Goal: Information Seeking & Learning: Compare options

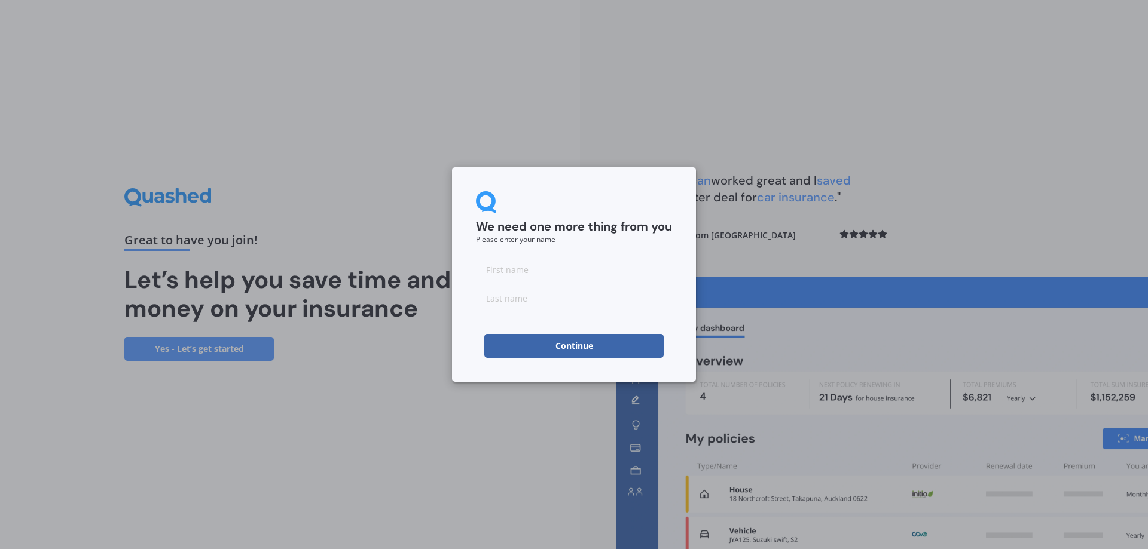
click at [517, 271] on input at bounding box center [574, 270] width 196 height 24
type input "david"
click at [500, 304] on input at bounding box center [574, 298] width 196 height 24
type input "hum"
click at [549, 260] on input "david" at bounding box center [574, 270] width 196 height 24
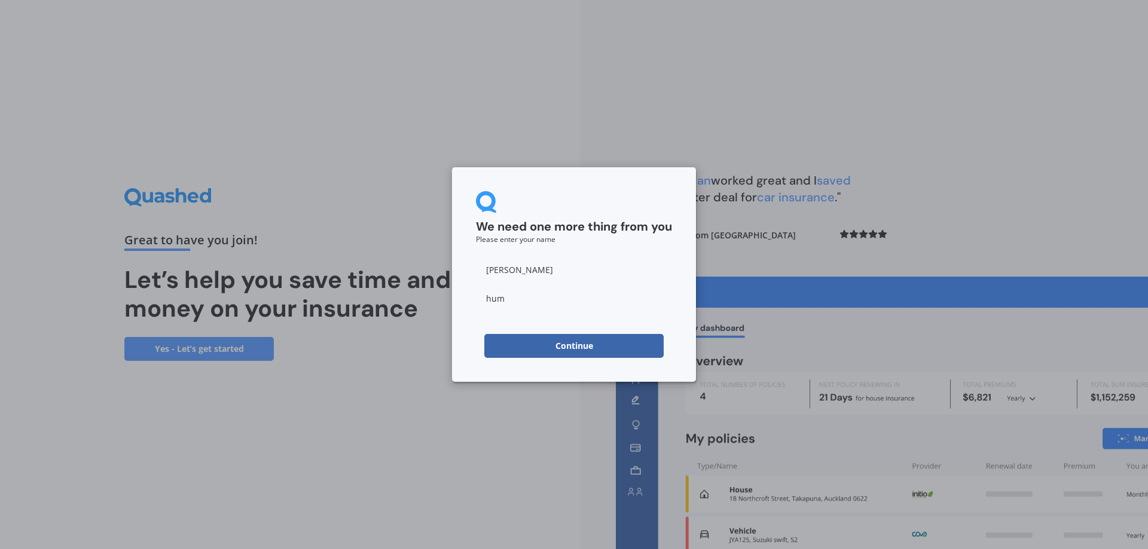
click at [450, 326] on div "We need one more thing from you Please enter your name david hum Continue" at bounding box center [574, 274] width 1148 height 549
click at [564, 346] on button "Continue" at bounding box center [573, 346] width 179 height 24
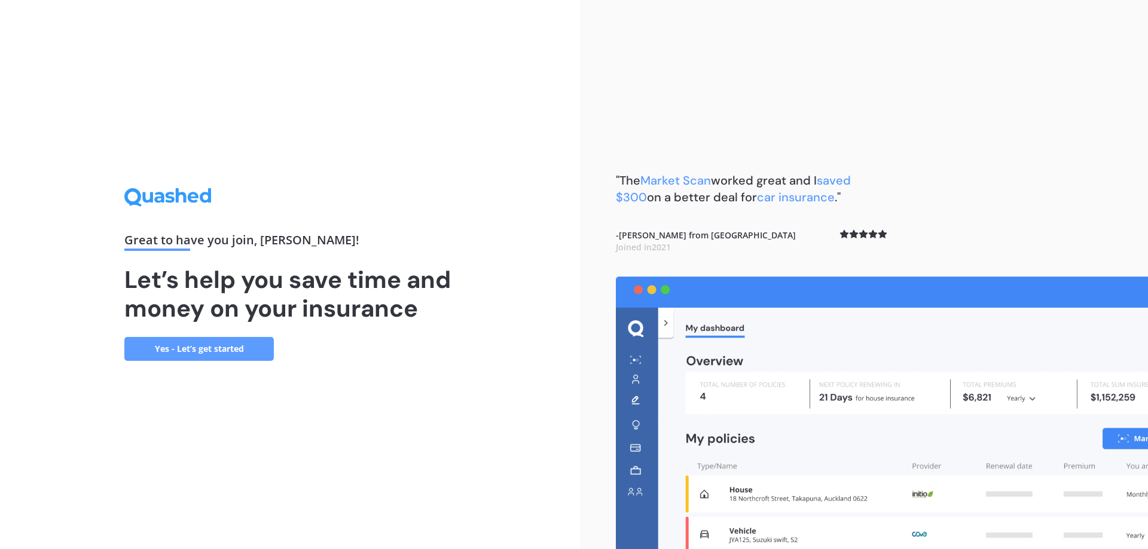
click at [229, 350] on link "Yes - Let’s get started" at bounding box center [198, 349] width 149 height 24
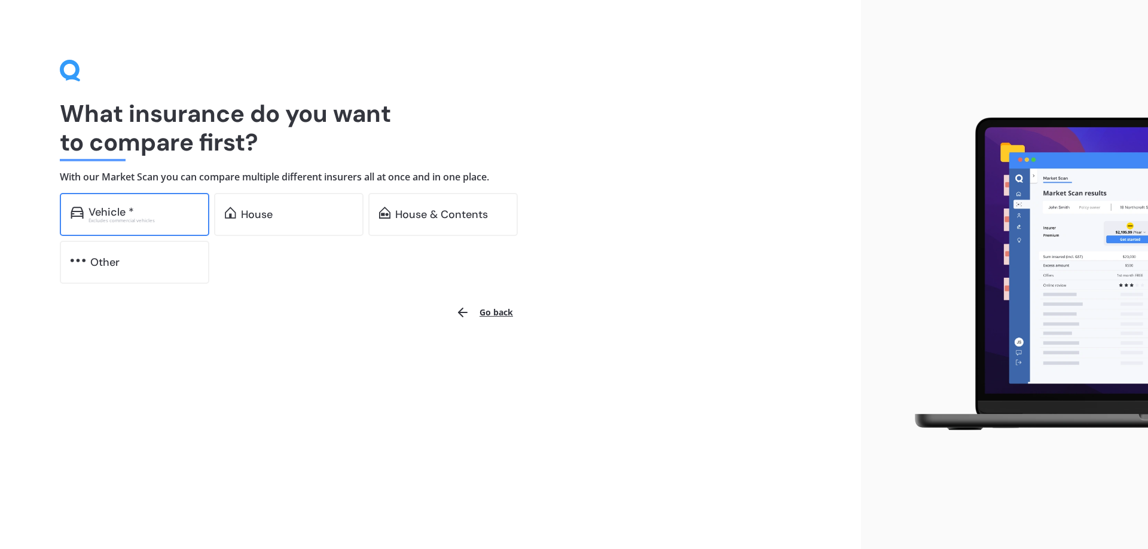
click at [149, 216] on div "Vehicle *" at bounding box center [143, 212] width 110 height 12
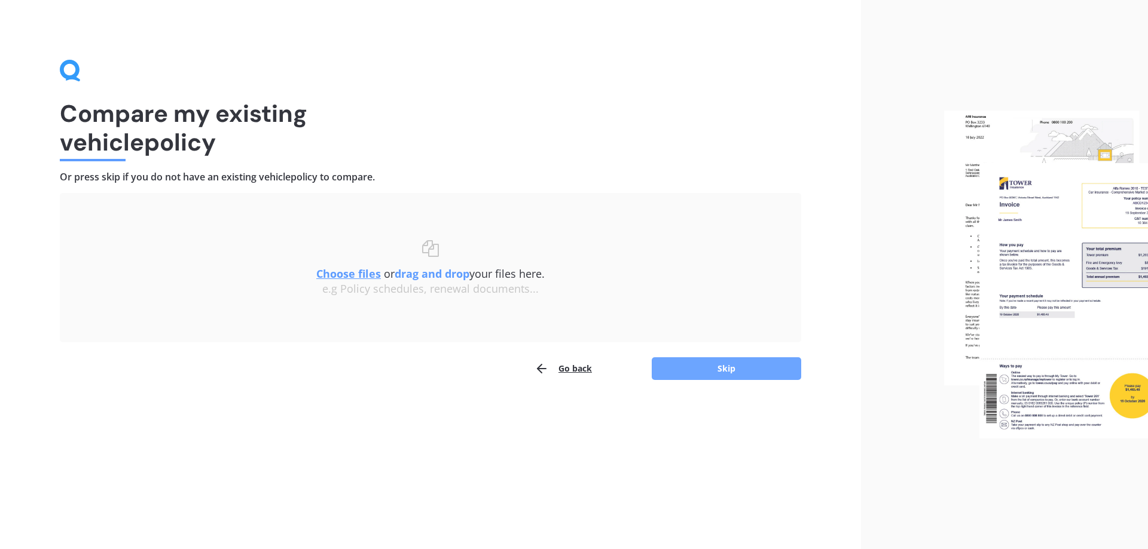
click at [700, 367] on button "Skip" at bounding box center [726, 369] width 149 height 23
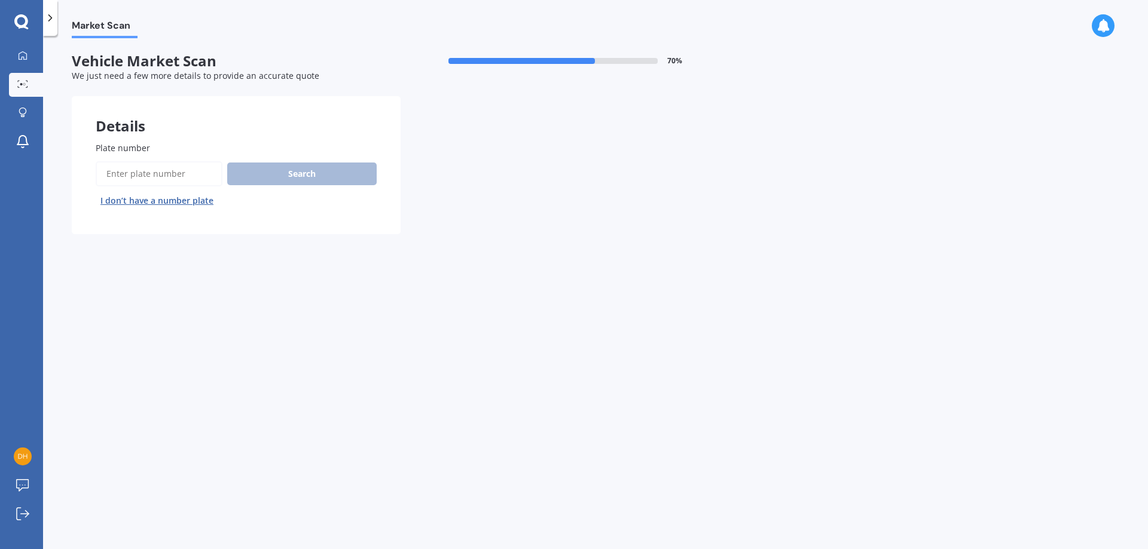
click at [156, 173] on input "Plate number" at bounding box center [159, 173] width 127 height 25
type input "QBQ417"
click at [291, 170] on button "Search" at bounding box center [301, 174] width 149 height 23
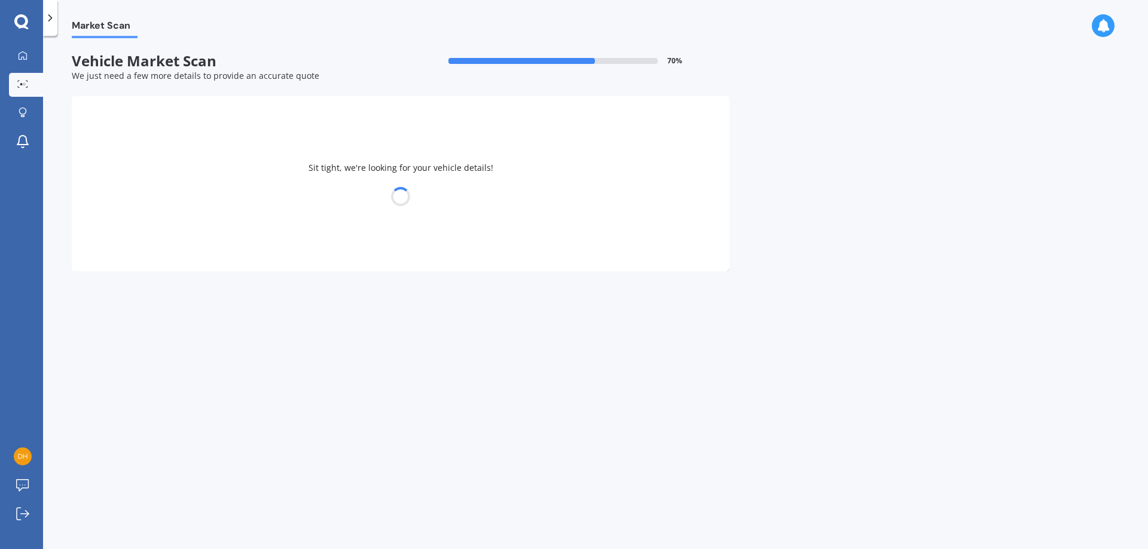
select select "NISSAN"
select select "LEAF"
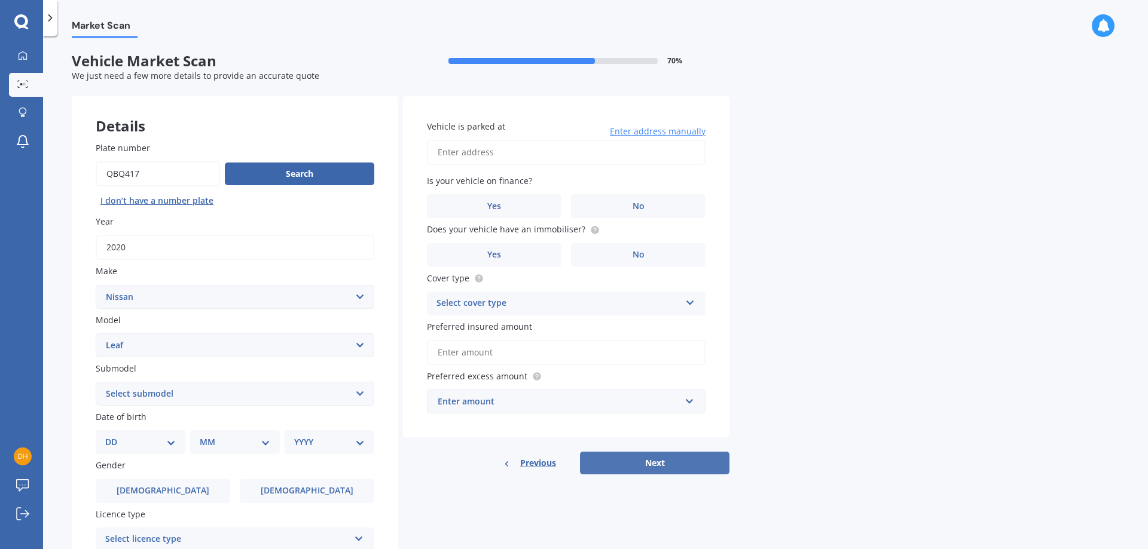
click at [624, 459] on button "Next" at bounding box center [654, 463] width 149 height 23
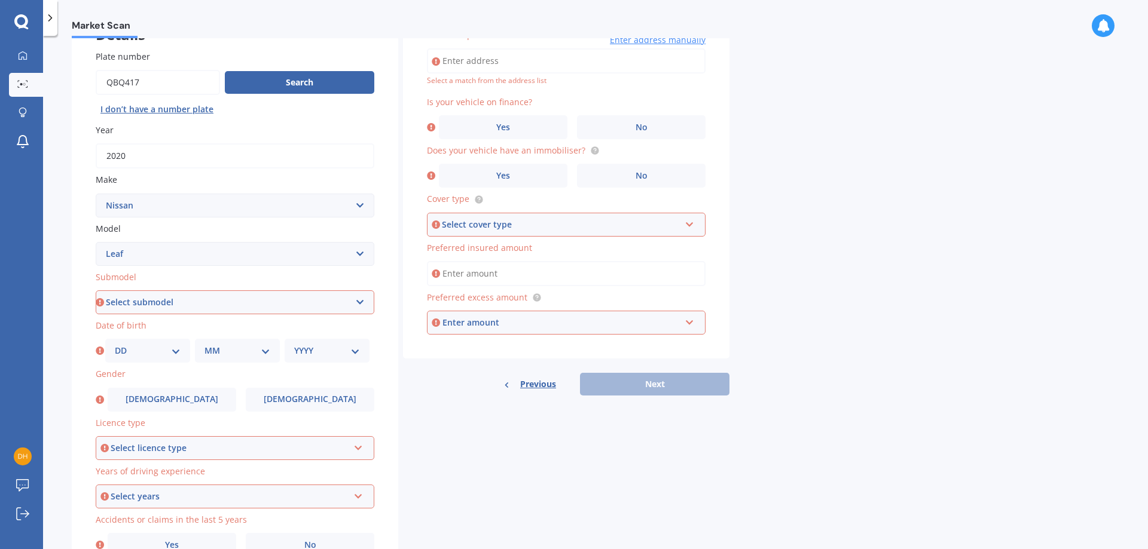
scroll to position [120, 0]
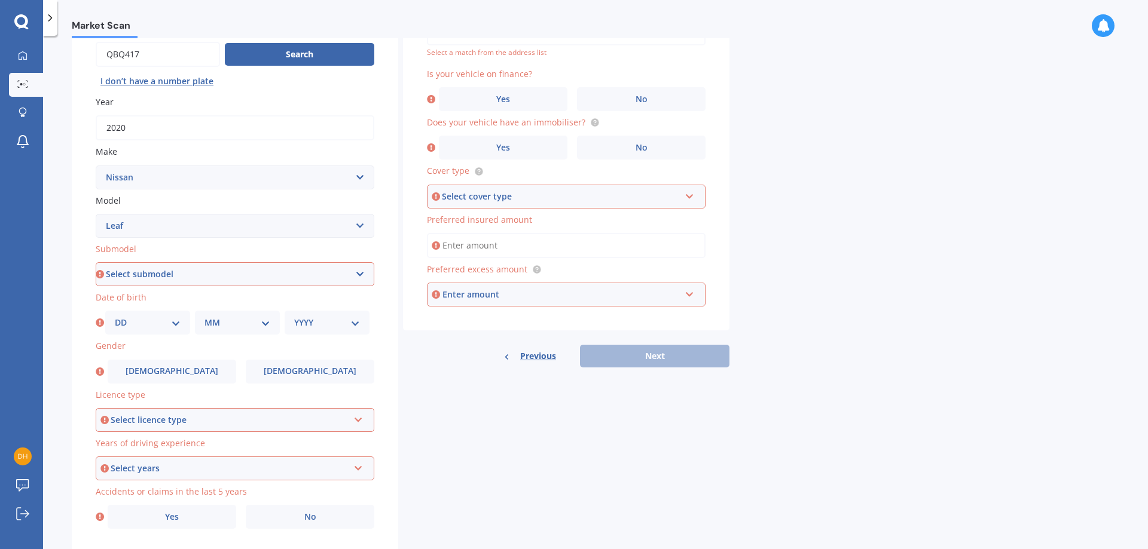
click at [358, 277] on select "Select submodel EV Hybrid" at bounding box center [235, 274] width 279 height 24
select select "EV"
click at [96, 262] on select "Select submodel EV Hybrid" at bounding box center [235, 274] width 279 height 24
click at [258, 421] on div "Select licence type" at bounding box center [230, 420] width 238 height 13
click at [599, 440] on div "Details Plate number Search I don’t have a number plate Year 2020 Make Select m…" at bounding box center [401, 265] width 658 height 577
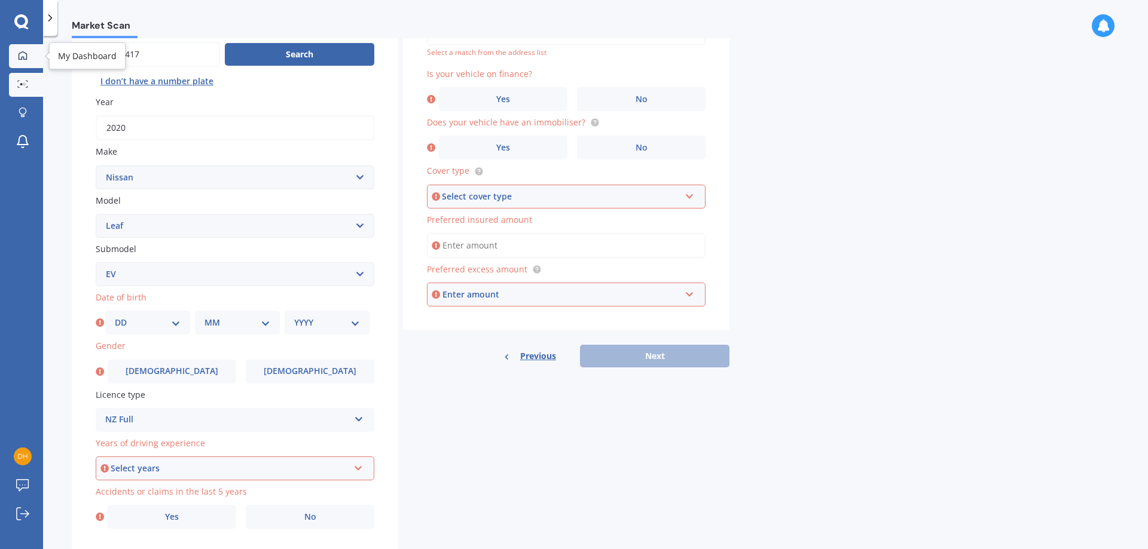
click at [27, 59] on icon at bounding box center [23, 56] width 10 height 10
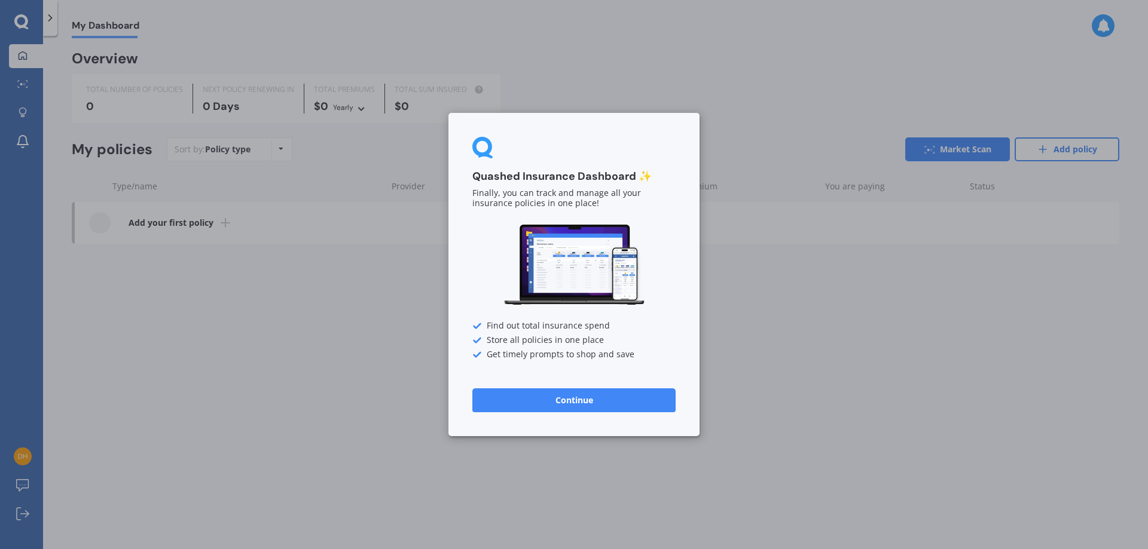
click at [555, 409] on button "Continue" at bounding box center [573, 401] width 203 height 24
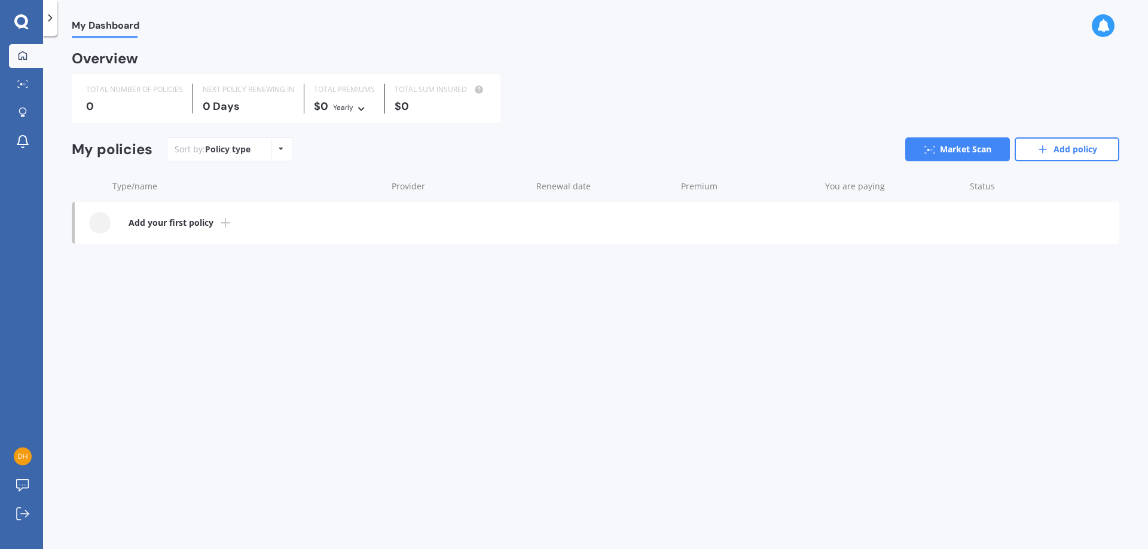
click at [283, 155] on div "Policy type Alphabetical Date added Renewing next" at bounding box center [280, 150] width 19 height 22
drag, startPoint x: 310, startPoint y: 157, endPoint x: 97, endPoint y: 146, distance: 213.8
click at [310, 157] on div "Sort by: Policy type Policy type Alphabetical Date added Renewing next Market S…" at bounding box center [643, 150] width 953 height 24
click at [25, 85] on circle at bounding box center [24, 84] width 2 height 2
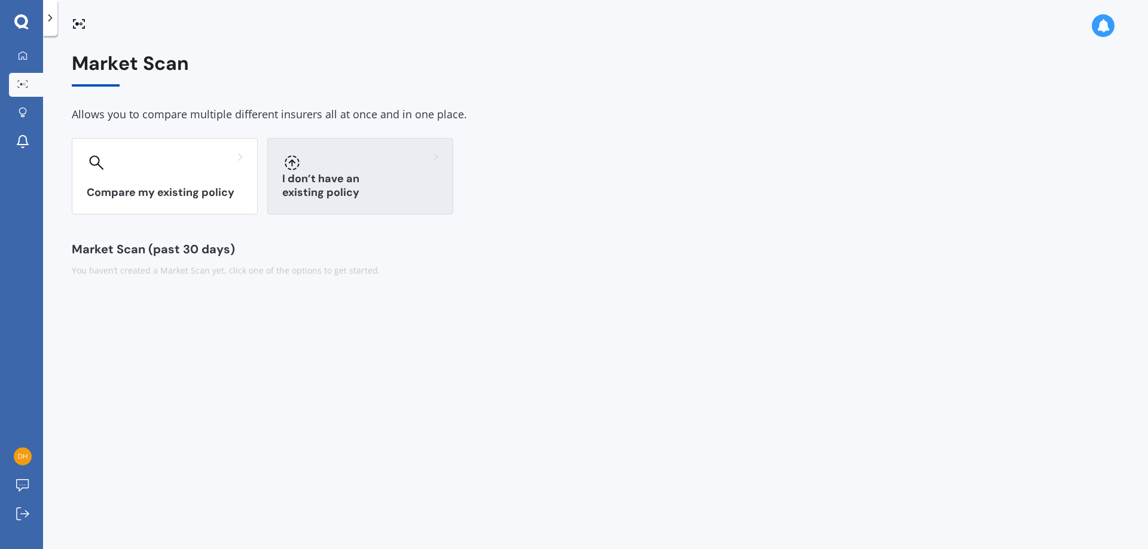
click at [329, 180] on div "I don’t have an existing policy" at bounding box center [360, 176] width 186 height 77
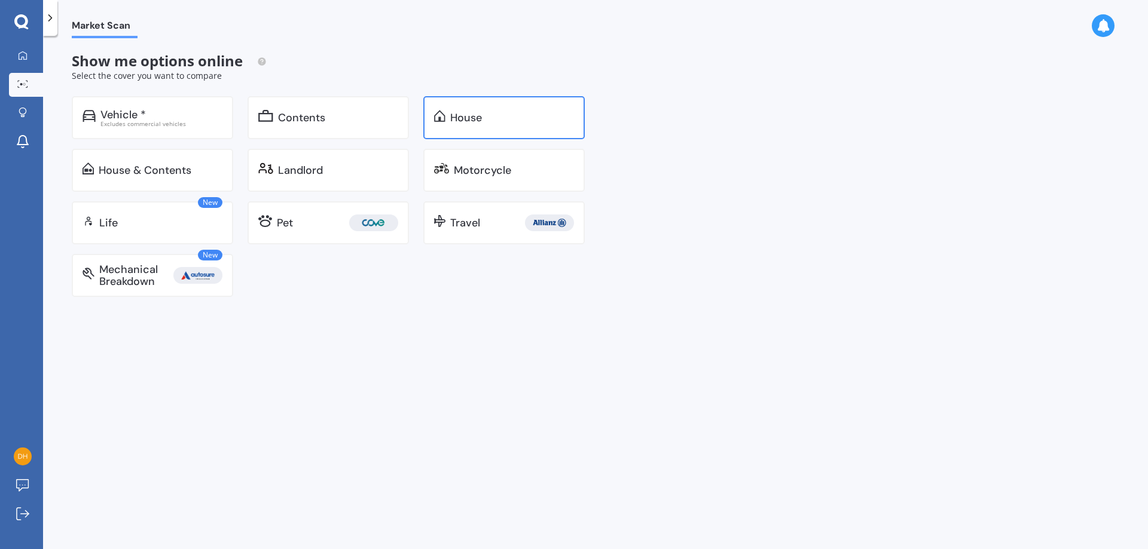
click at [460, 123] on div "House" at bounding box center [503, 117] width 161 height 43
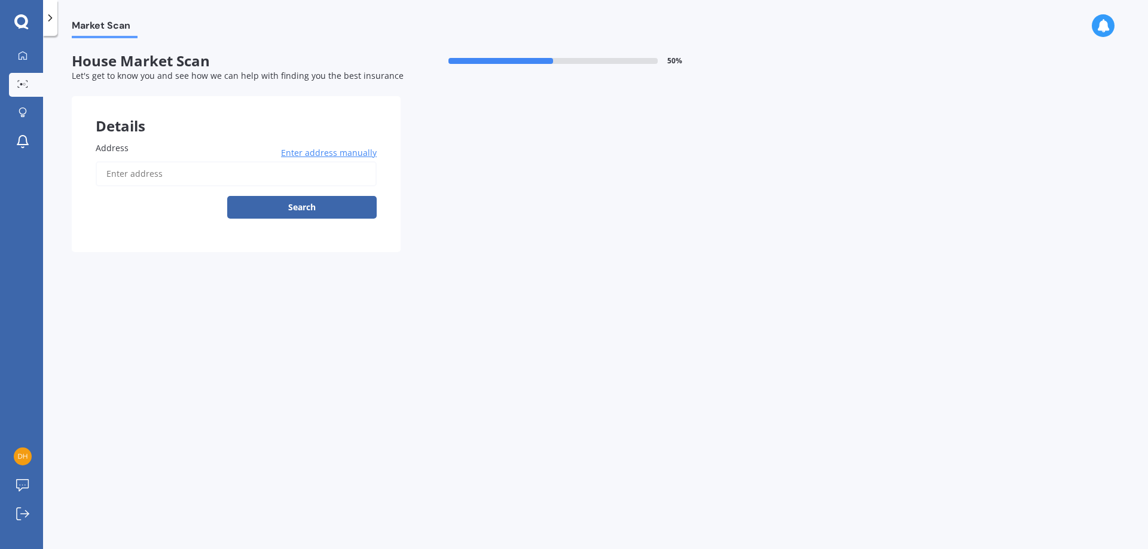
click at [158, 177] on input "Address" at bounding box center [236, 173] width 281 height 25
type input "149 Hodgsons Road, Loburn 7472"
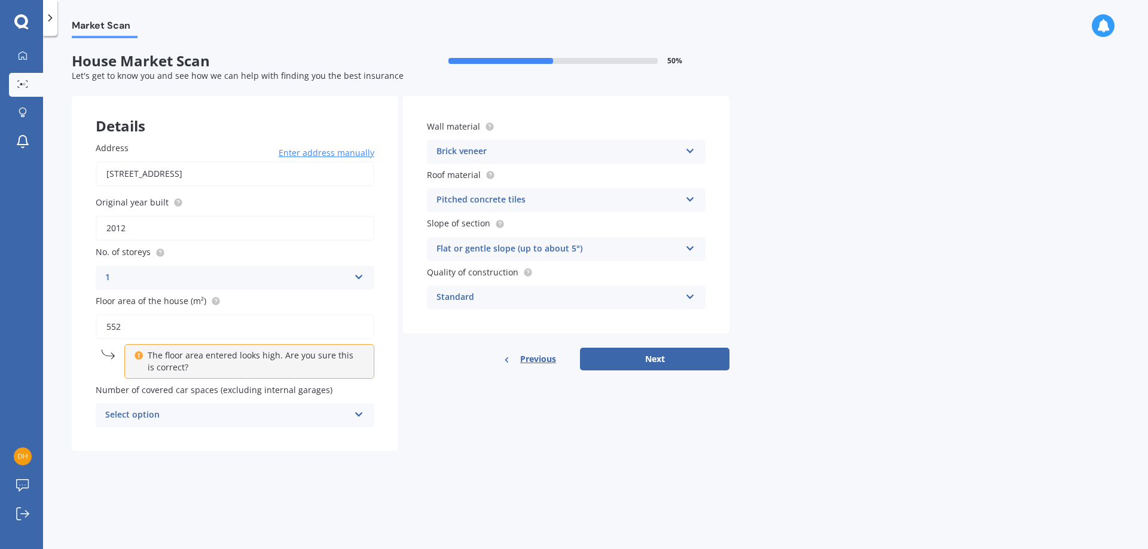
click at [358, 413] on icon at bounding box center [359, 412] width 10 height 8
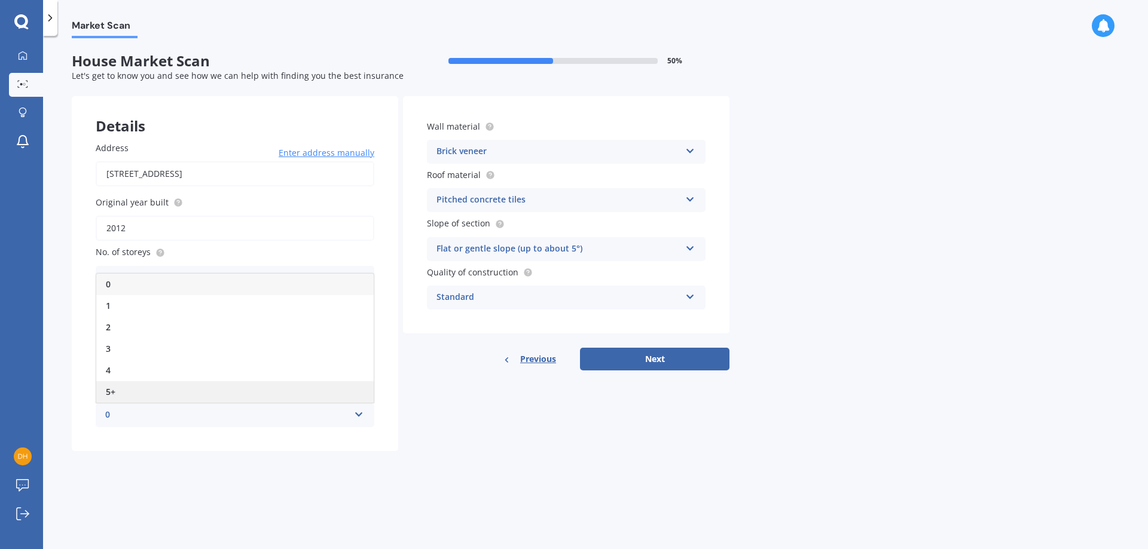
click at [152, 390] on div "5+" at bounding box center [234, 392] width 277 height 22
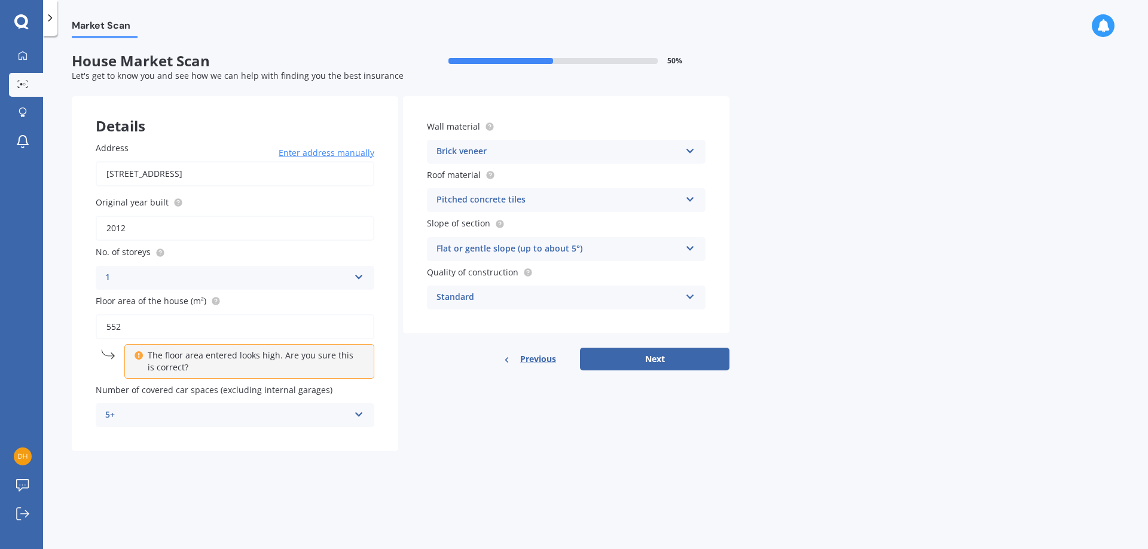
drag, startPoint x: 644, startPoint y: 358, endPoint x: 676, endPoint y: 322, distance: 48.7
click at [672, 323] on div "Wall material Brick veneer Artificial weatherboard/plank cladding Blockwork Bri…" at bounding box center [566, 233] width 326 height 274
click at [689, 295] on icon at bounding box center [690, 295] width 10 height 8
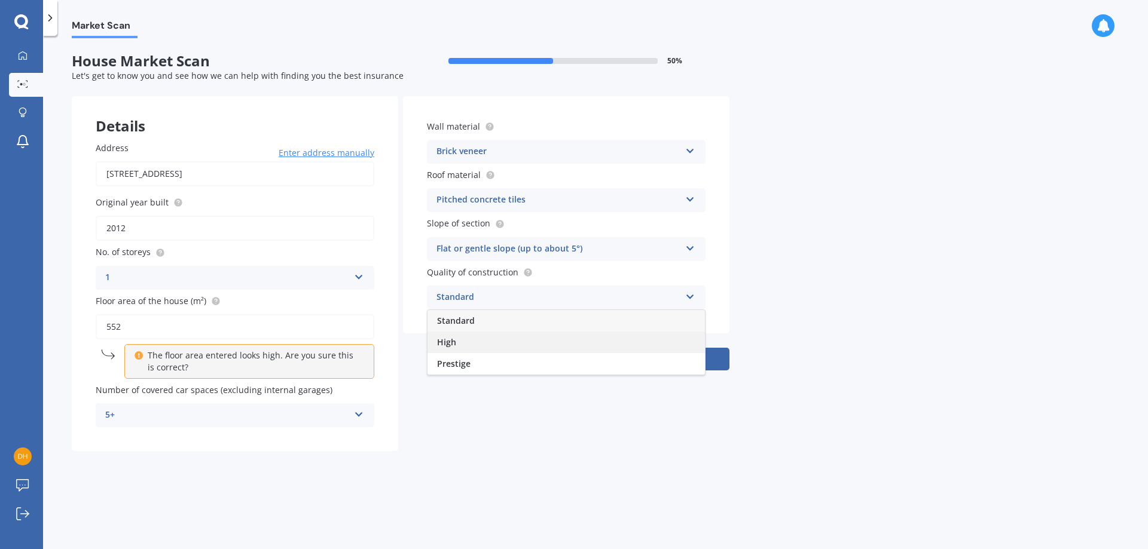
click at [589, 337] on div "High" at bounding box center [566, 343] width 277 height 22
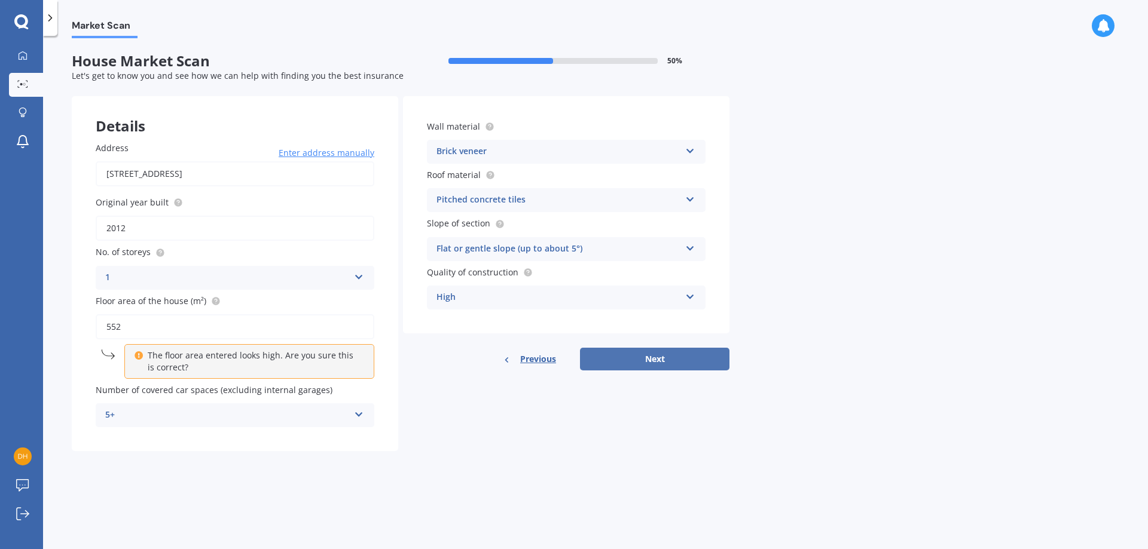
click at [671, 357] on button "Next" at bounding box center [654, 359] width 149 height 23
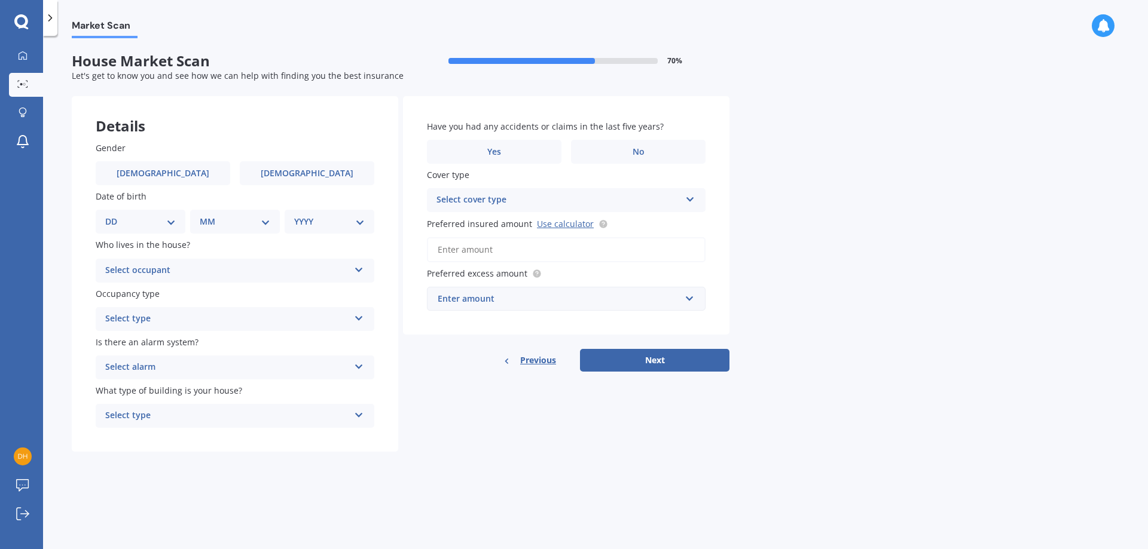
click at [202, 266] on div "Select occupant" at bounding box center [227, 271] width 244 height 14
click at [195, 295] on div "Owner" at bounding box center [234, 294] width 277 height 22
click at [239, 316] on div "Select type" at bounding box center [227, 319] width 244 height 14
click at [221, 340] on div "Permanent" at bounding box center [234, 343] width 277 height 22
click at [176, 222] on div "DD 01 02 03 04 05 06 07 08 09 10 11 12 13 14 15 16 17 18 19 20 21 22 23 24 25 2…" at bounding box center [141, 222] width 90 height 24
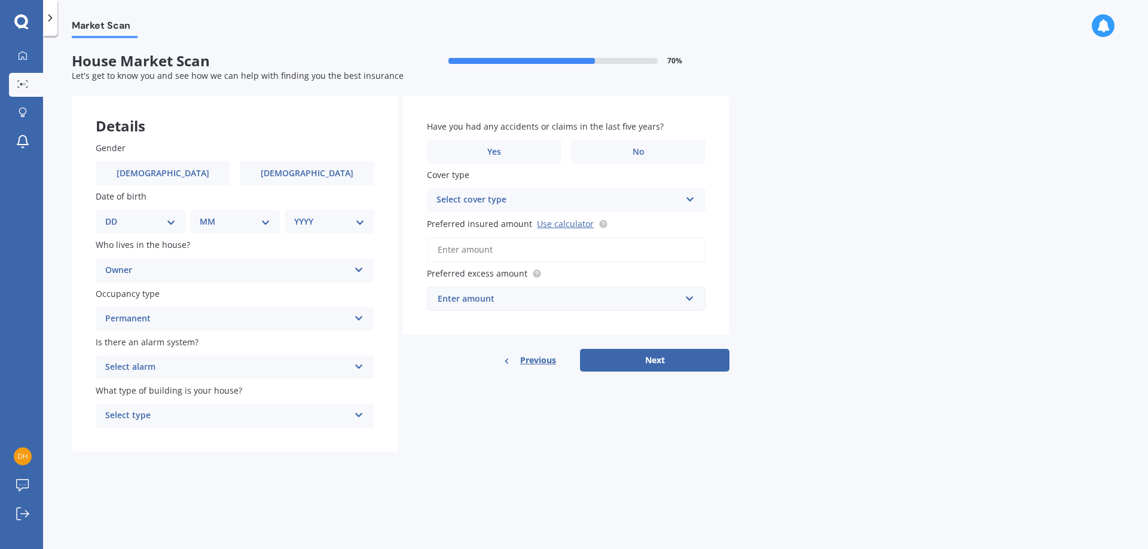
click at [167, 221] on select "DD 01 02 03 04 05 06 07 08 09 10 11 12 13 14 15 16 17 18 19 20 21 22 23 24 25 2…" at bounding box center [140, 221] width 71 height 13
select select "01"
click at [115, 215] on select "DD 01 02 03 04 05 06 07 08 09 10 11 12 13 14 15 16 17 18 19 20 21 22 23 24 25 2…" at bounding box center [140, 221] width 71 height 13
click at [270, 224] on div "MM 01 02 03 04 05 06 07 08 09 10 11 12" at bounding box center [237, 222] width 85 height 24
click at [264, 224] on select "MM 01 02 03 04 05 06 07 08 09 10 11 12" at bounding box center [237, 221] width 66 height 13
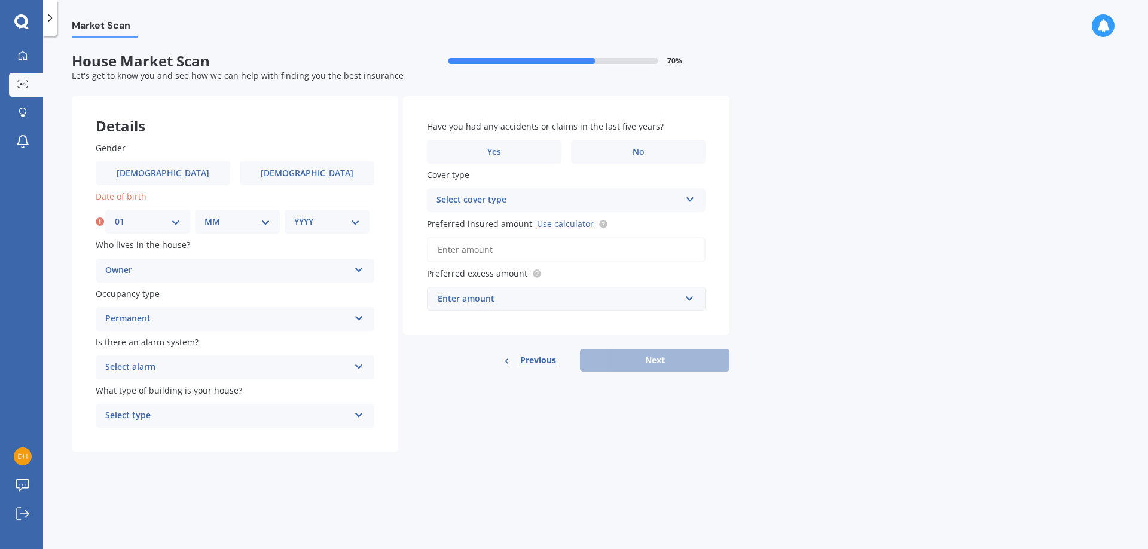
select select "01"
click at [204, 215] on select "MM 01 02 03 04 05 06 07 08 09 10 11 12" at bounding box center [237, 221] width 66 height 13
click at [357, 224] on select "YYYY 2009 2008 2007 2006 2005 2004 2003 2002 2001 2000 1999 1998 1997 1996 1995…" at bounding box center [327, 221] width 66 height 13
select select "1967"
click at [294, 215] on select "YYYY 2009 2008 2007 2006 2005 2004 2003 2002 2001 2000 1999 1998 1997 1996 1995…" at bounding box center [327, 221] width 66 height 13
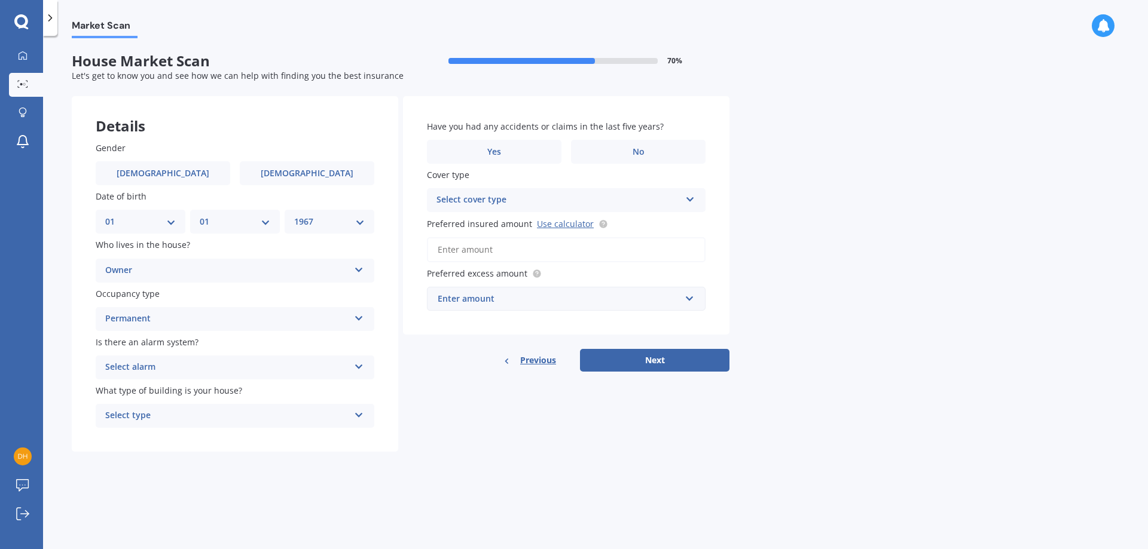
click at [358, 369] on icon at bounding box center [359, 365] width 10 height 8
click at [172, 431] on div "No" at bounding box center [234, 434] width 277 height 22
click at [353, 416] on div "Select type Freestanding Multi-unit (in a block of 6 or less) Multi-unit (in a …" at bounding box center [235, 416] width 279 height 24
click at [229, 444] on div "Freestanding" at bounding box center [234, 440] width 277 height 22
click at [606, 154] on label "No" at bounding box center [638, 152] width 135 height 24
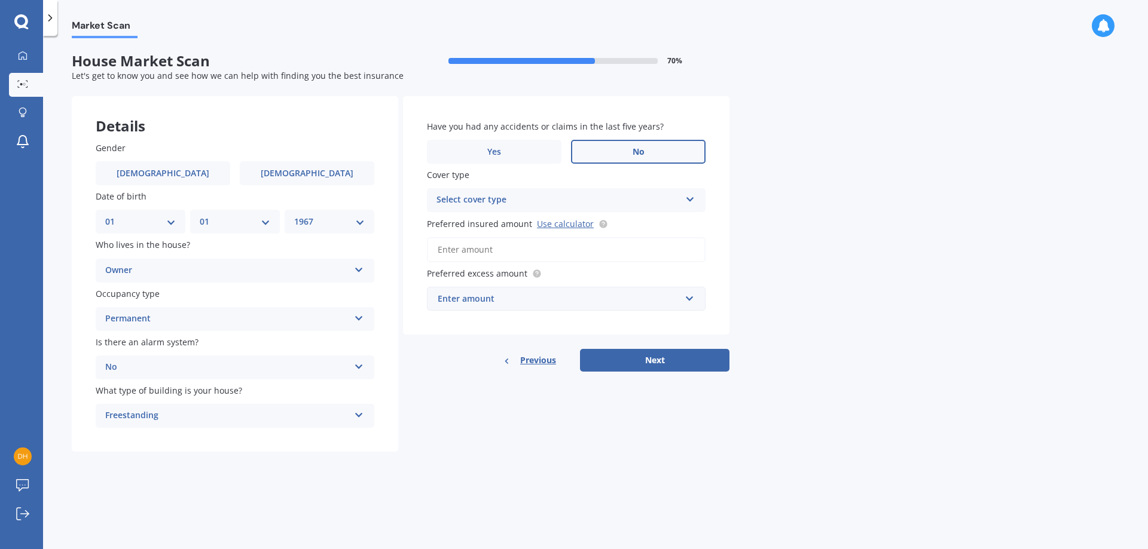
click at [0, 0] on input "No" at bounding box center [0, 0] width 0 height 0
click at [691, 200] on icon at bounding box center [690, 197] width 10 height 8
click at [634, 222] on div "High" at bounding box center [566, 224] width 277 height 22
click at [503, 252] on input "Preferred insured amount Use calculator" at bounding box center [566, 249] width 279 height 25
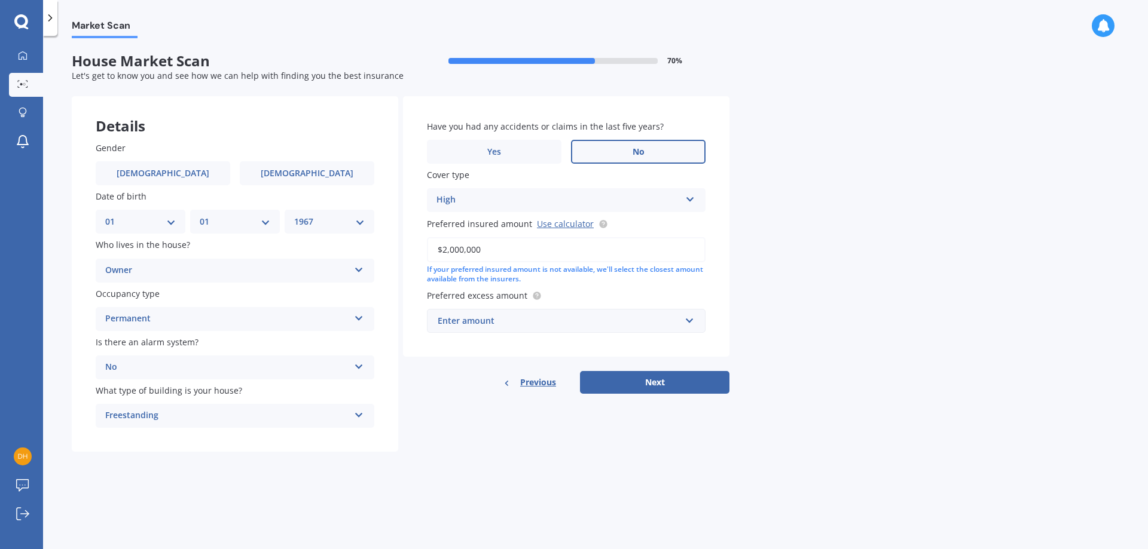
type input "$2,000,000"
click at [665, 326] on div "Enter amount" at bounding box center [559, 321] width 243 height 13
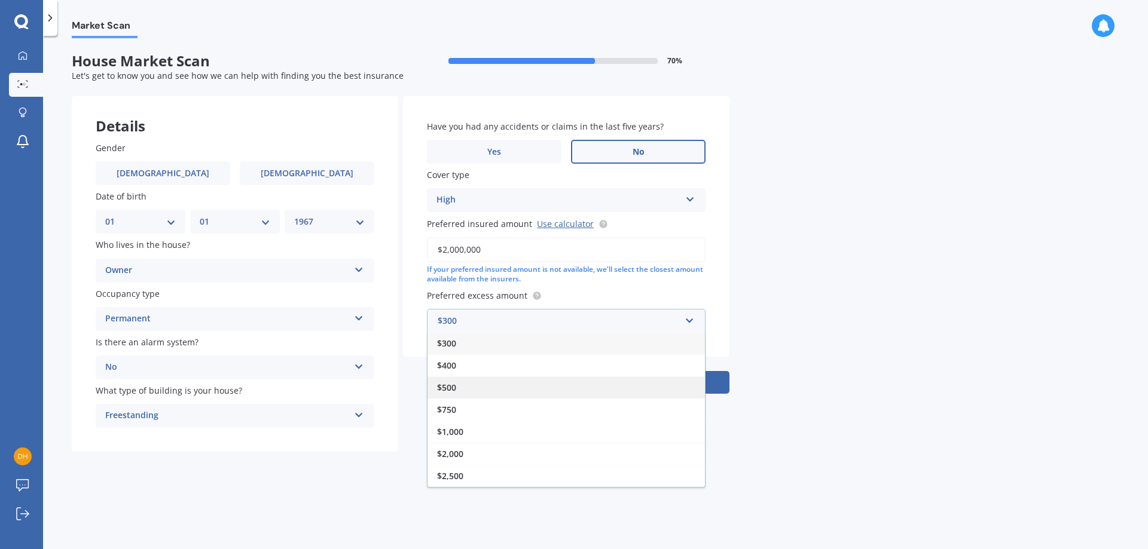
click at [540, 391] on div "$500" at bounding box center [566, 388] width 277 height 22
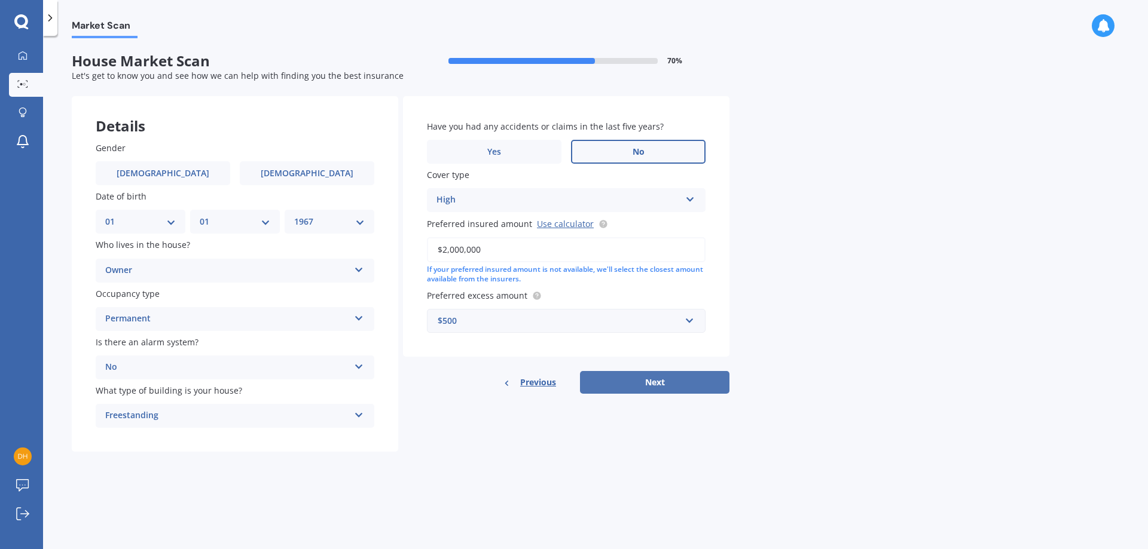
click at [648, 383] on button "Next" at bounding box center [654, 382] width 149 height 23
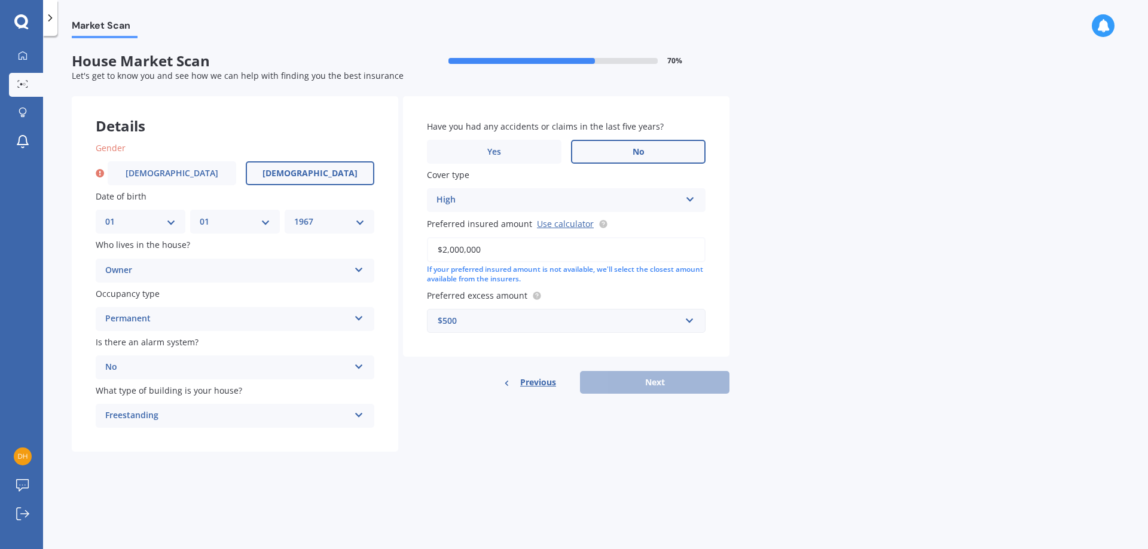
click at [317, 175] on span "Female" at bounding box center [309, 174] width 95 height 10
click at [0, 0] on input "Female" at bounding box center [0, 0] width 0 height 0
click at [647, 381] on button "Next" at bounding box center [654, 382] width 149 height 23
select select "01"
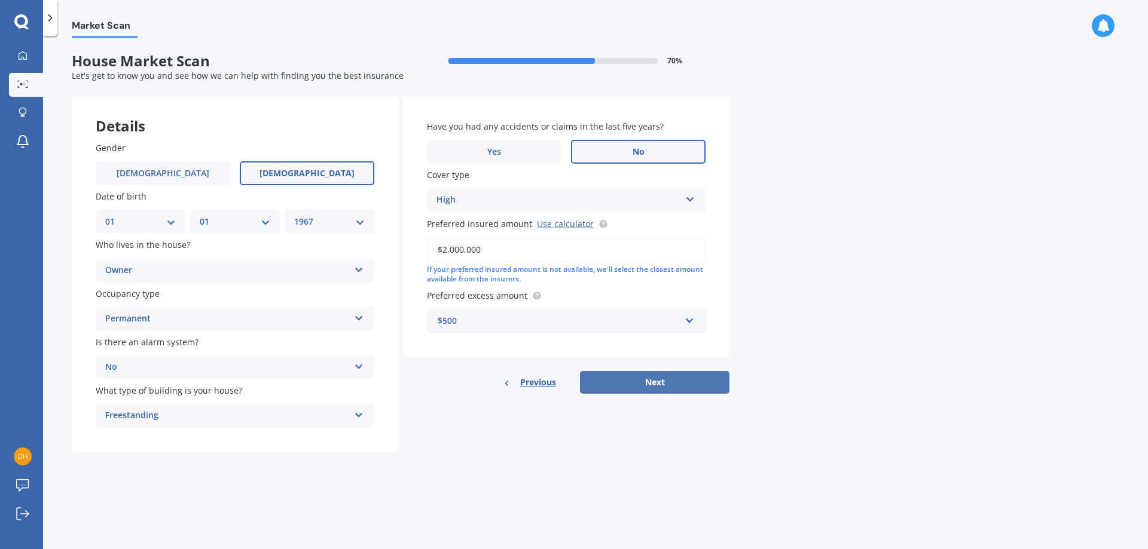
select select "1967"
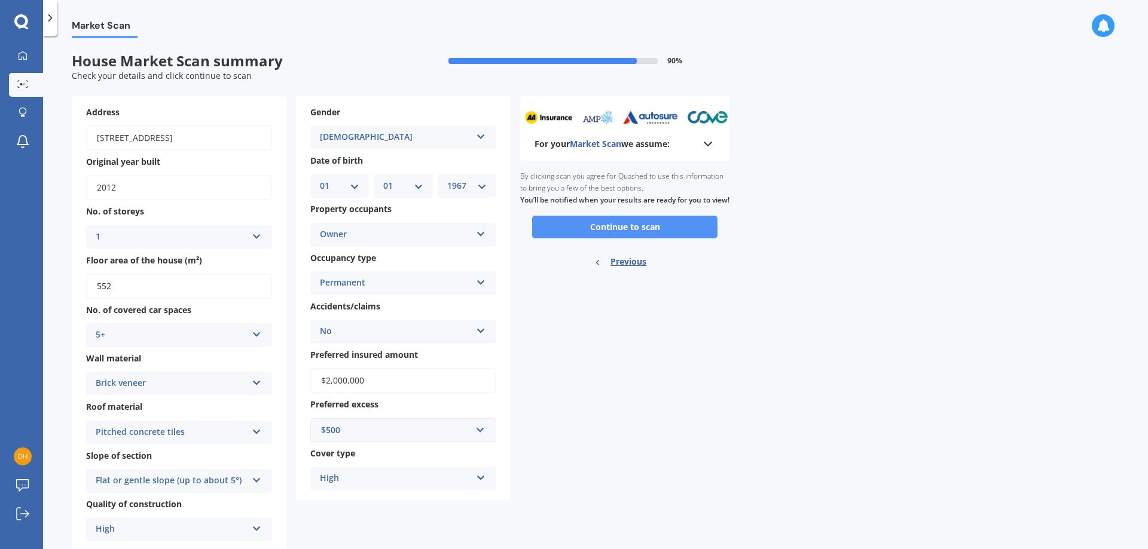
click at [621, 239] on button "Continue to scan" at bounding box center [624, 227] width 185 height 23
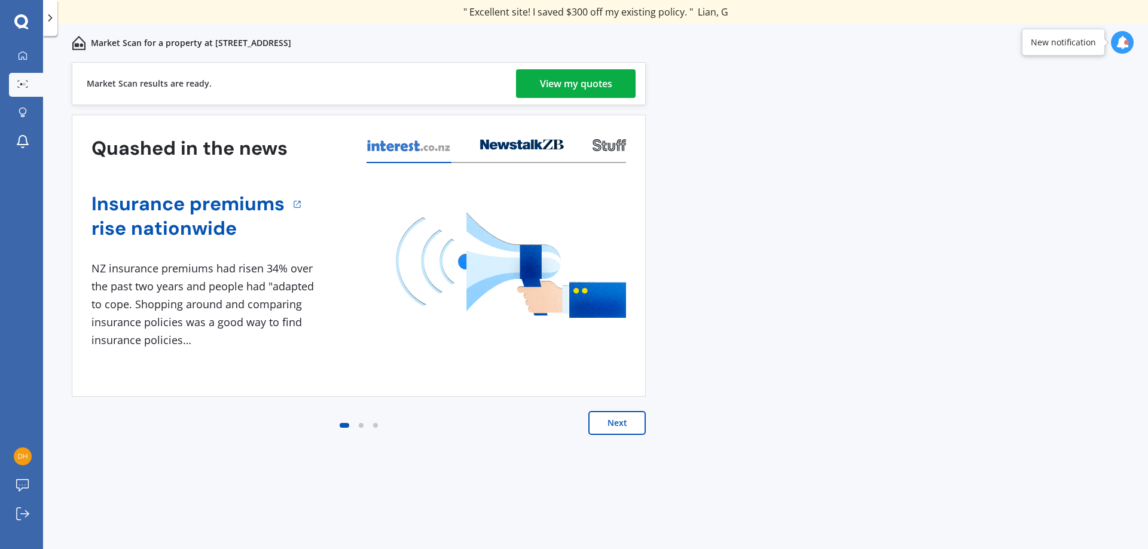
click at [578, 80] on div "View my quotes" at bounding box center [576, 83] width 72 height 29
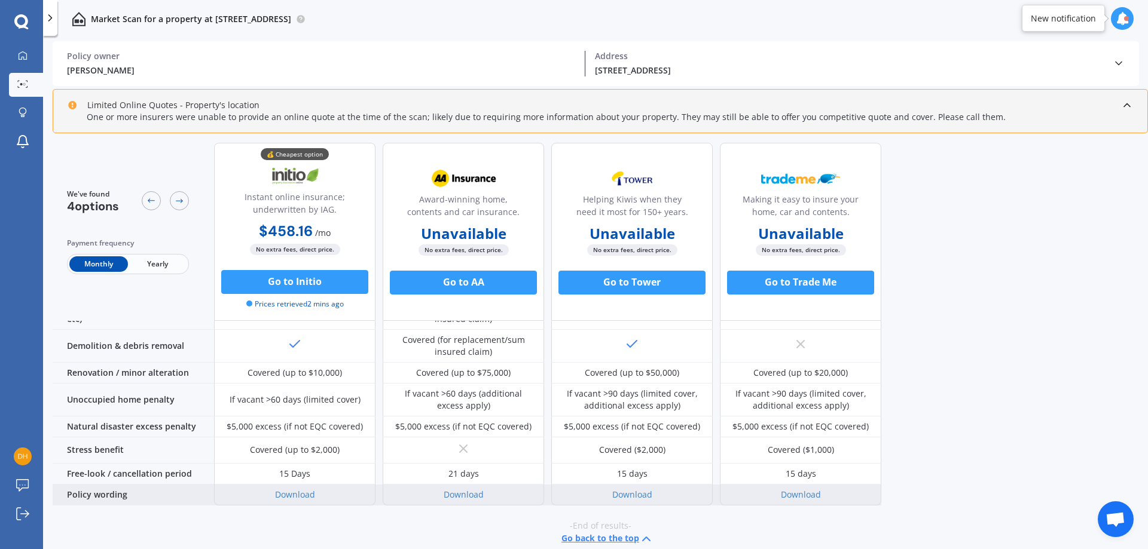
scroll to position [501, 0]
click at [294, 487] on link "Download" at bounding box center [295, 492] width 40 height 11
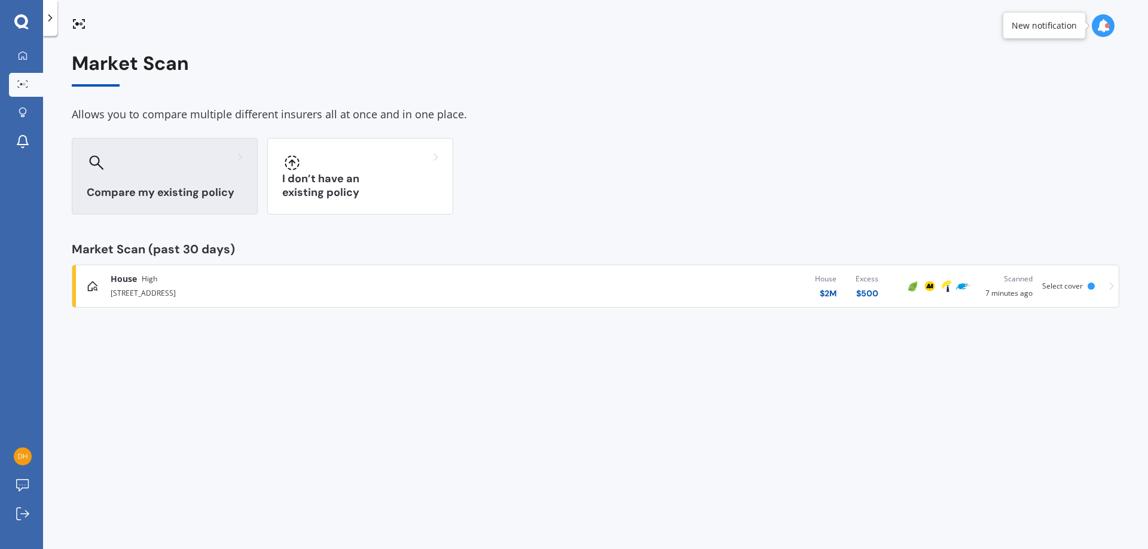
click at [150, 182] on div "Compare my existing policy" at bounding box center [165, 176] width 186 height 77
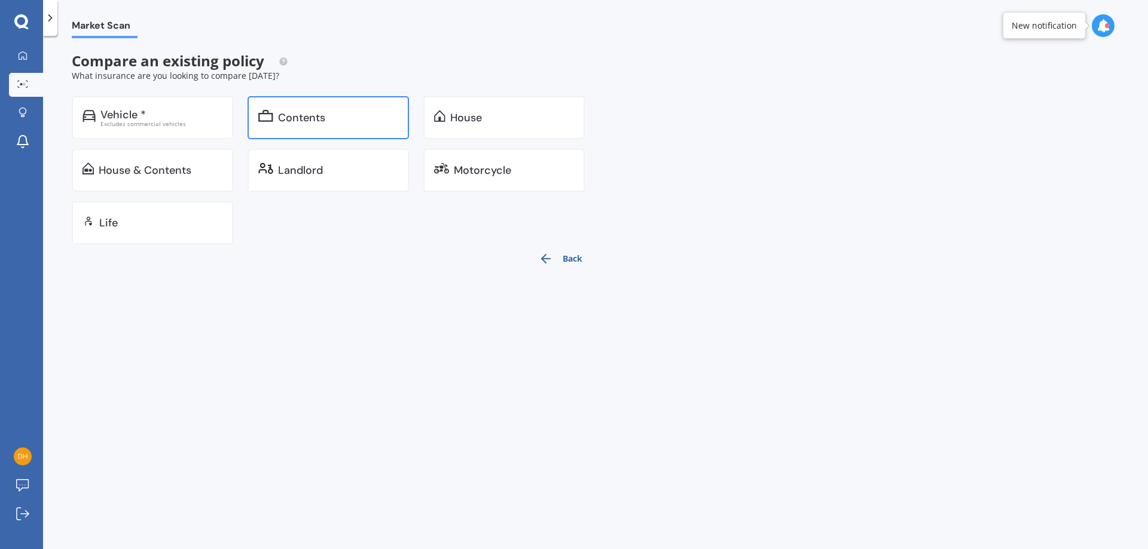
click at [336, 124] on div "Contents" at bounding box center [328, 117] width 161 height 43
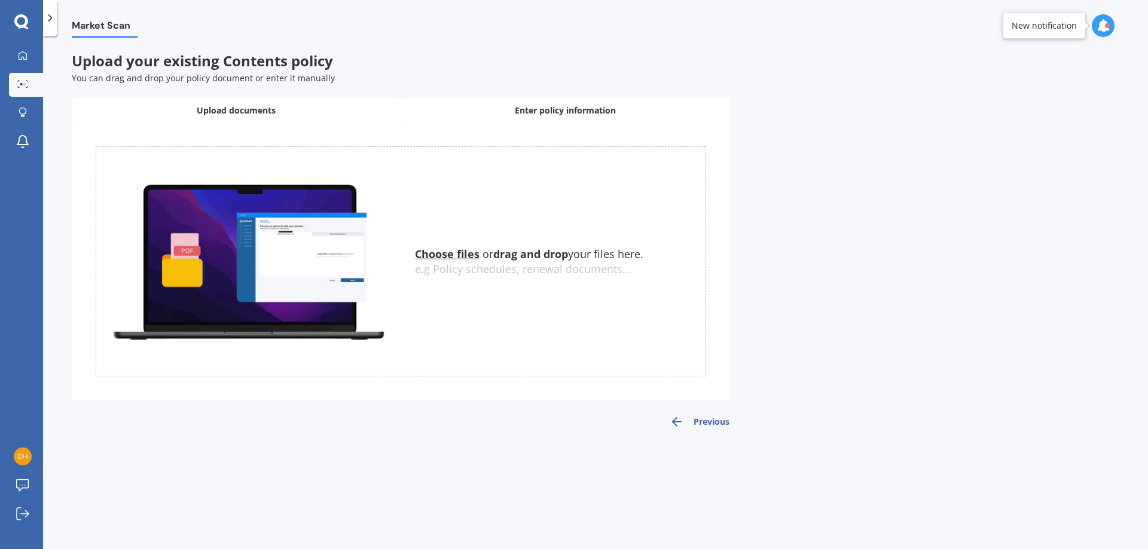
click at [538, 105] on span "Enter policy information" at bounding box center [565, 111] width 101 height 12
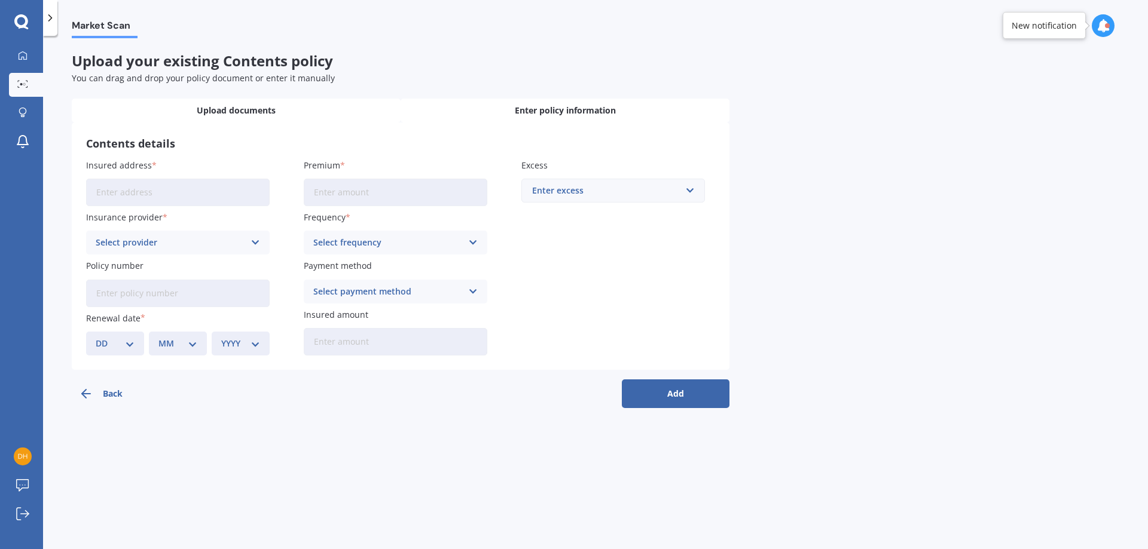
click at [236, 115] on span "Upload documents" at bounding box center [236, 111] width 79 height 12
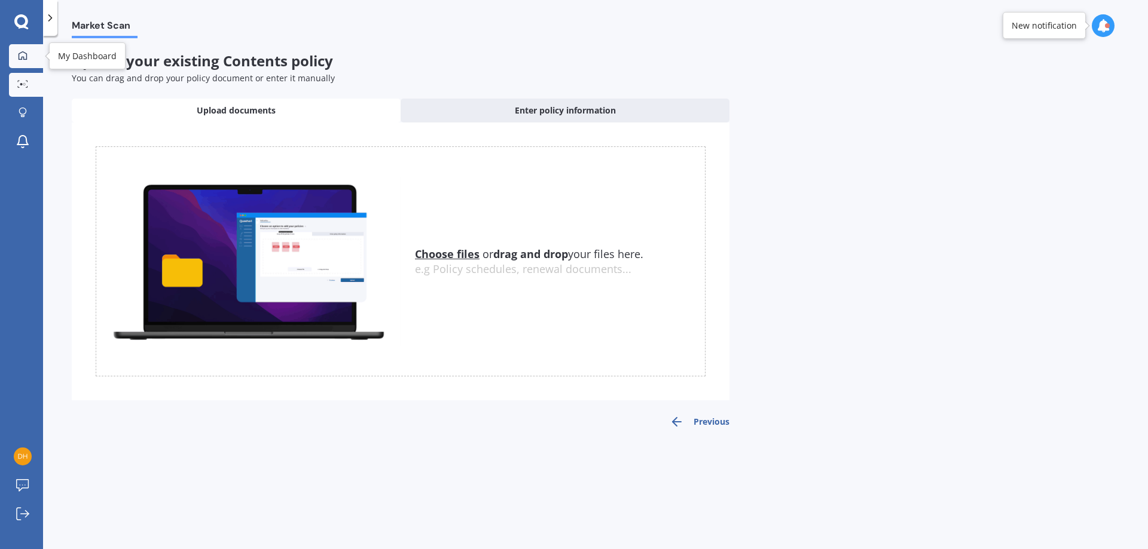
click at [21, 54] on icon at bounding box center [23, 56] width 10 height 10
